Goal: Information Seeking & Learning: Compare options

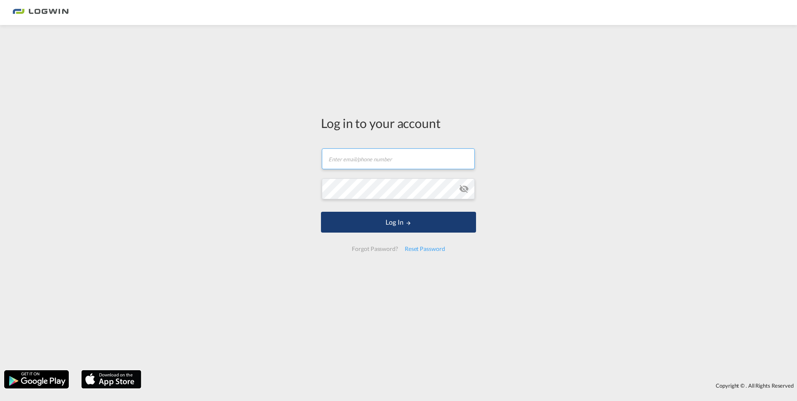
type input "[PERSON_NAME][EMAIL_ADDRESS][PERSON_NAME][DOMAIN_NAME]"
click at [387, 219] on button "Log In" at bounding box center [398, 222] width 155 height 21
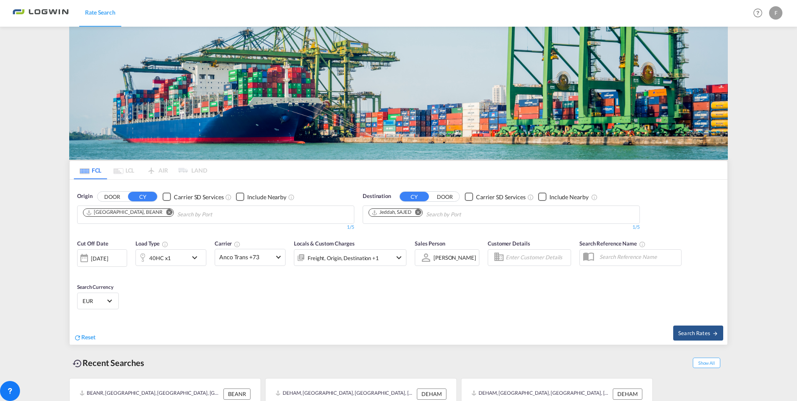
click at [138, 85] on img at bounding box center [398, 93] width 659 height 133
click at [166, 212] on md-icon "Remove" at bounding box center [169, 212] width 6 height 6
click at [142, 212] on input "Chips input." at bounding box center [122, 214] width 79 height 13
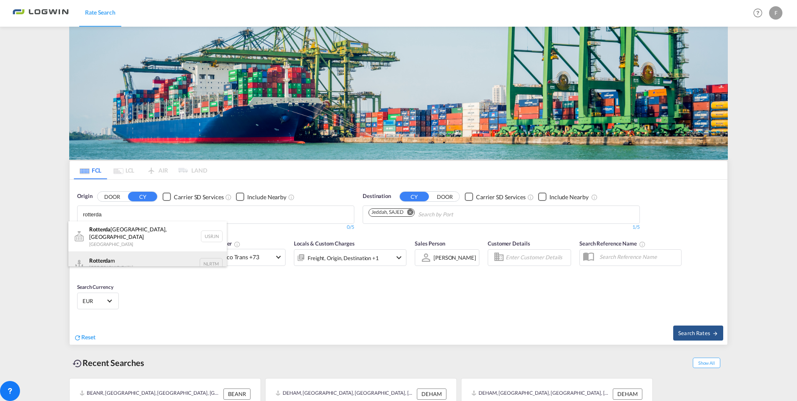
type input "rotterda"
click at [131, 253] on div "Rotterda m [GEOGRAPHIC_DATA] NLRTM" at bounding box center [147, 263] width 158 height 25
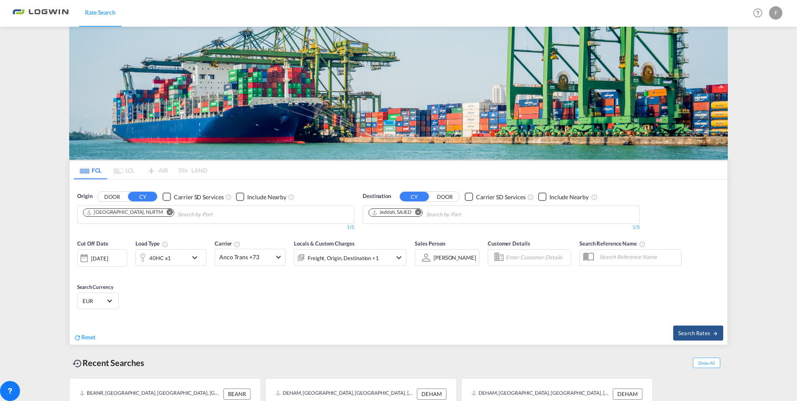
click at [420, 214] on md-icon "Remove" at bounding box center [418, 212] width 6 height 6
type input "port klan"
click at [413, 230] on div "Port Klan g ([GEOGRAPHIC_DATA]) [GEOGRAPHIC_DATA] MYPKG" at bounding box center [433, 233] width 158 height 25
click at [194, 257] on md-icon "icon-chevron-down" at bounding box center [197, 258] width 14 height 10
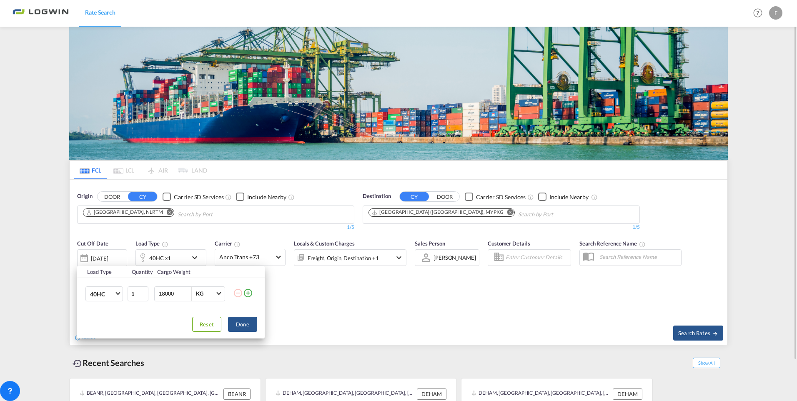
drag, startPoint x: 358, startPoint y: 312, endPoint x: 414, endPoint y: 312, distance: 55.4
click at [359, 312] on div "Load Type Quantity Cargo Weight 40HC 20GP 40GP 40HC 45HC 20RE 40RE 40HR 20OT 40…" at bounding box center [398, 200] width 797 height 401
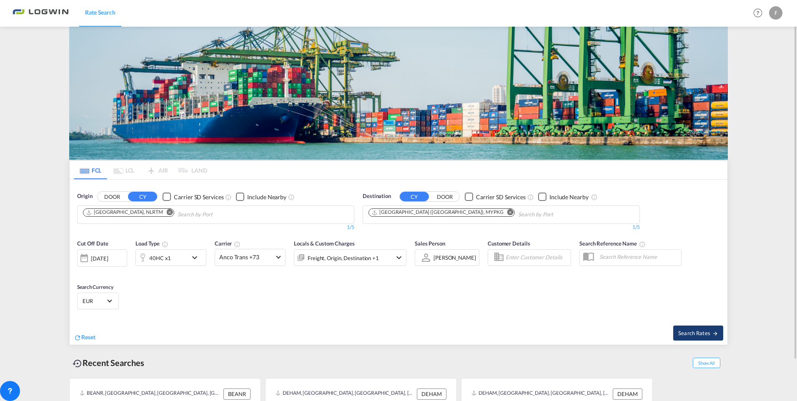
click at [712, 326] on button "Search Rates" at bounding box center [698, 333] width 50 height 15
type input "NLRTM to MYPKG / [DATE]"
